Goal: Task Accomplishment & Management: Manage account settings

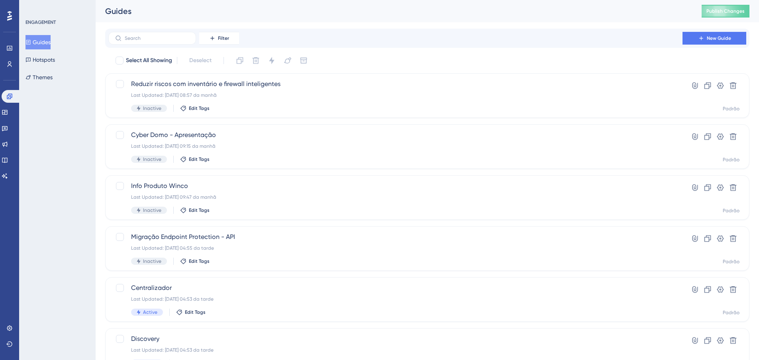
click at [496, 39] on div "Filter New Guide" at bounding box center [427, 38] width 638 height 13
click at [364, 3] on div "Guides Publish Changes" at bounding box center [427, 11] width 663 height 22
click at [593, 32] on div "Filter New Guide" at bounding box center [427, 38] width 638 height 13
click at [720, 86] on icon at bounding box center [720, 85] width 7 height 6
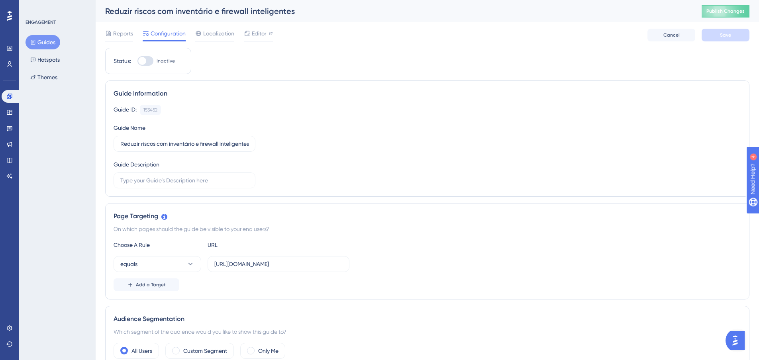
click at [150, 59] on div at bounding box center [145, 61] width 16 height 10
click at [137, 61] on input "Inactive" at bounding box center [137, 61] width 0 height 0
checkbox input "true"
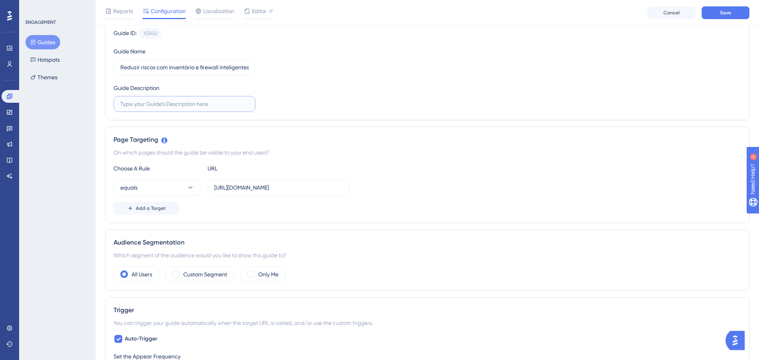
click at [223, 105] on input "text" at bounding box center [184, 104] width 128 height 9
type input "08/"
click at [284, 94] on div "Guide ID: 153452 Copy Guide Name Reduzir riscos com inventário e firewall intel…" at bounding box center [426, 70] width 627 height 84
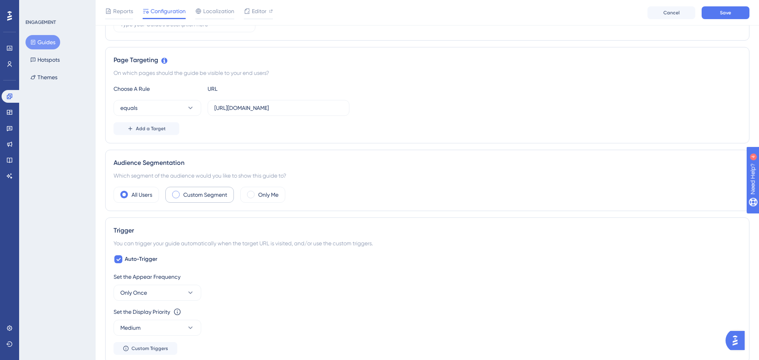
click at [214, 198] on label "Custom Segment" at bounding box center [205, 195] width 44 height 10
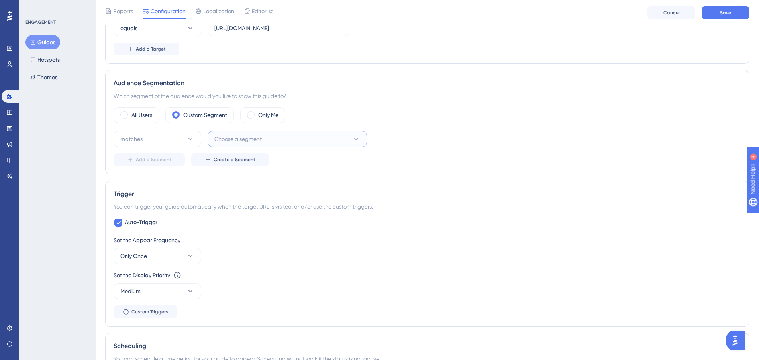
click at [279, 141] on button "Choose a segment" at bounding box center [286, 139] width 159 height 16
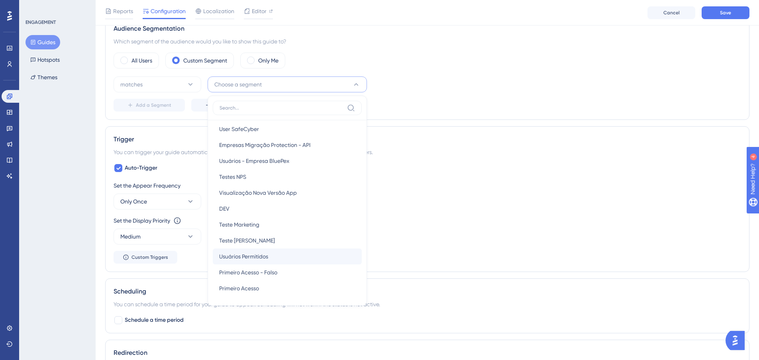
scroll to position [68, 0]
click at [262, 270] on span "Primeiro Acesso - Falso" at bounding box center [248, 272] width 58 height 10
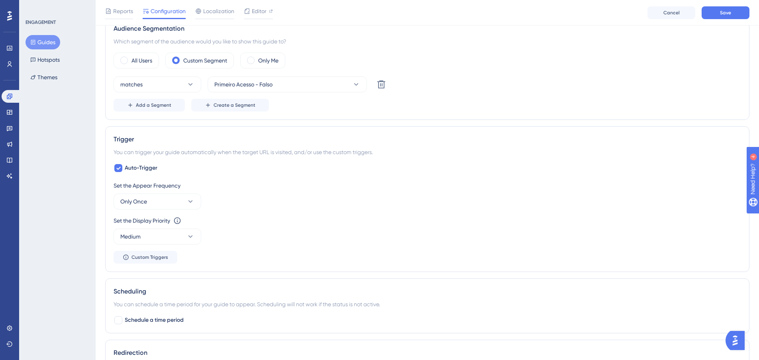
click at [453, 119] on div "Audience Segmentation Which segment of the audience would you like to show this…" at bounding box center [427, 68] width 644 height 104
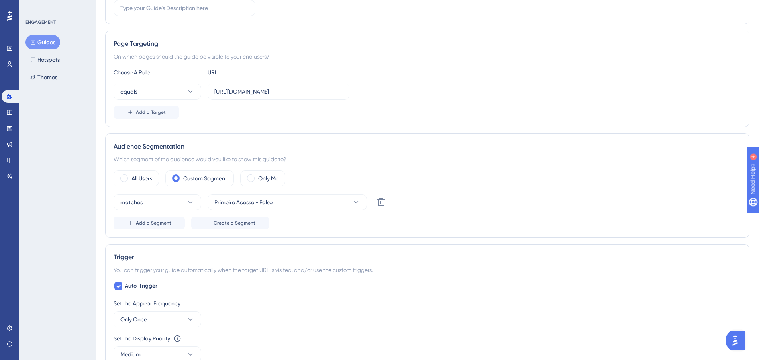
scroll to position [0, 0]
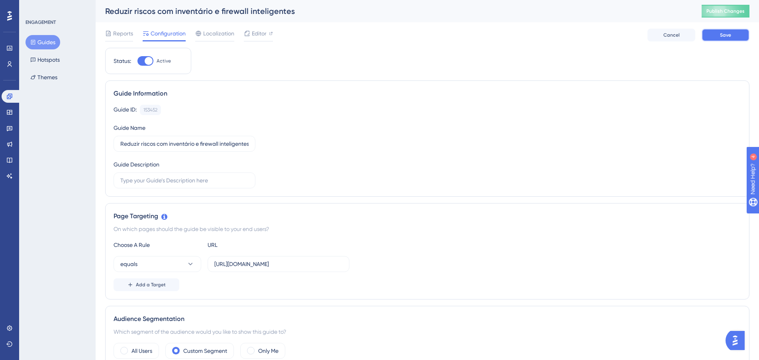
click at [731, 34] on button "Save" at bounding box center [725, 35] width 48 height 13
click at [727, 5] on button "Publish Changes" at bounding box center [725, 11] width 48 height 13
click at [727, 10] on span "Publish Changes" at bounding box center [725, 11] width 38 height 6
click at [8, 49] on icon at bounding box center [9, 48] width 6 height 6
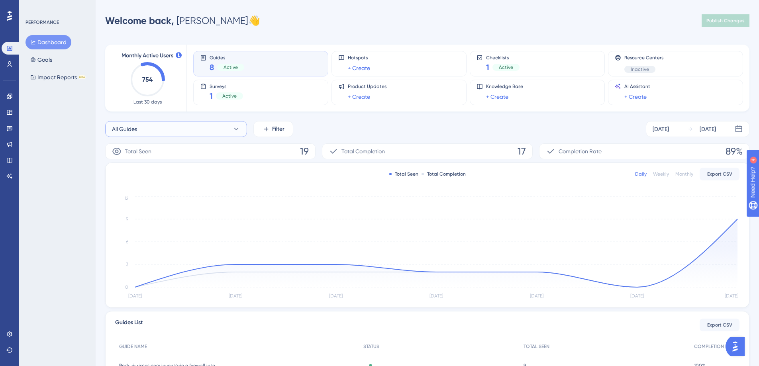
click at [198, 129] on button "All Guides" at bounding box center [176, 129] width 142 height 16
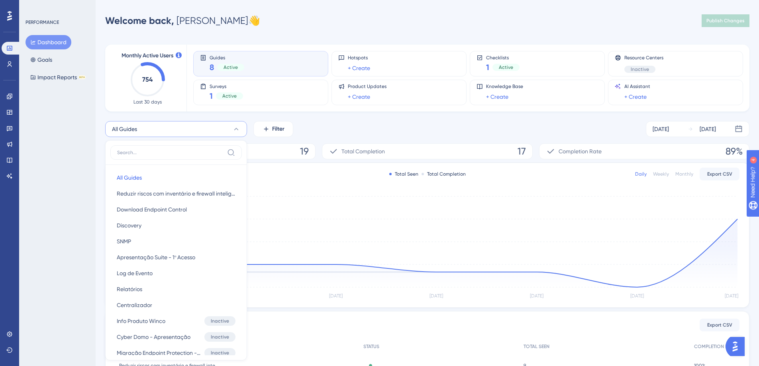
scroll to position [45, 0]
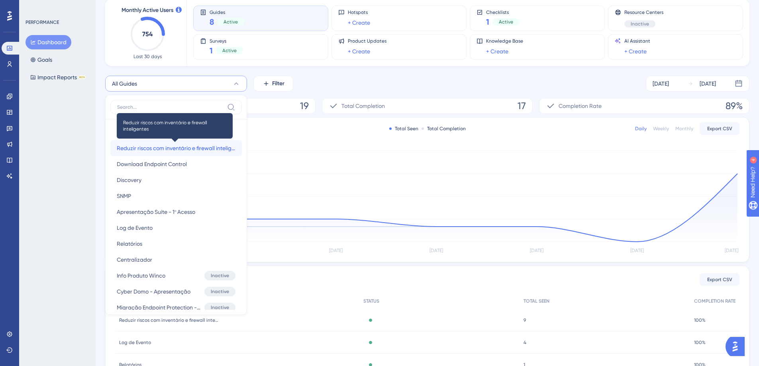
click at [151, 148] on span "Reduzir riscos com inventário e firewall inteligentes" at bounding box center [176, 148] width 119 height 10
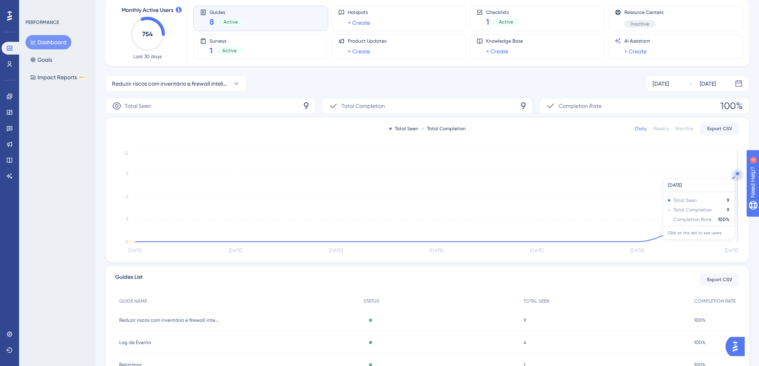
click at [736, 174] on circle at bounding box center [737, 173] width 3 height 3
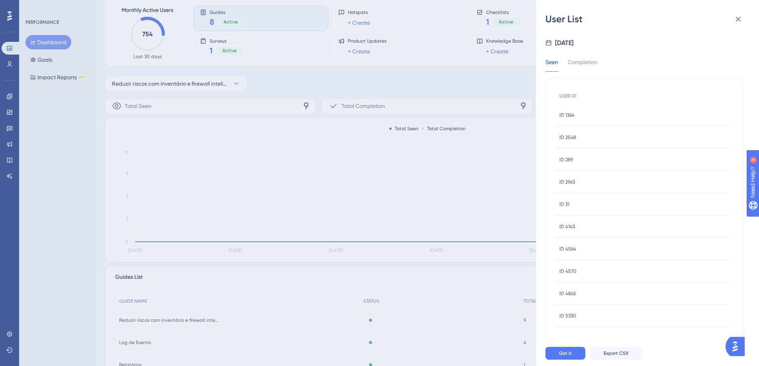
scroll to position [6, 0]
